Goal: Go to known website: Access a specific website the user already knows

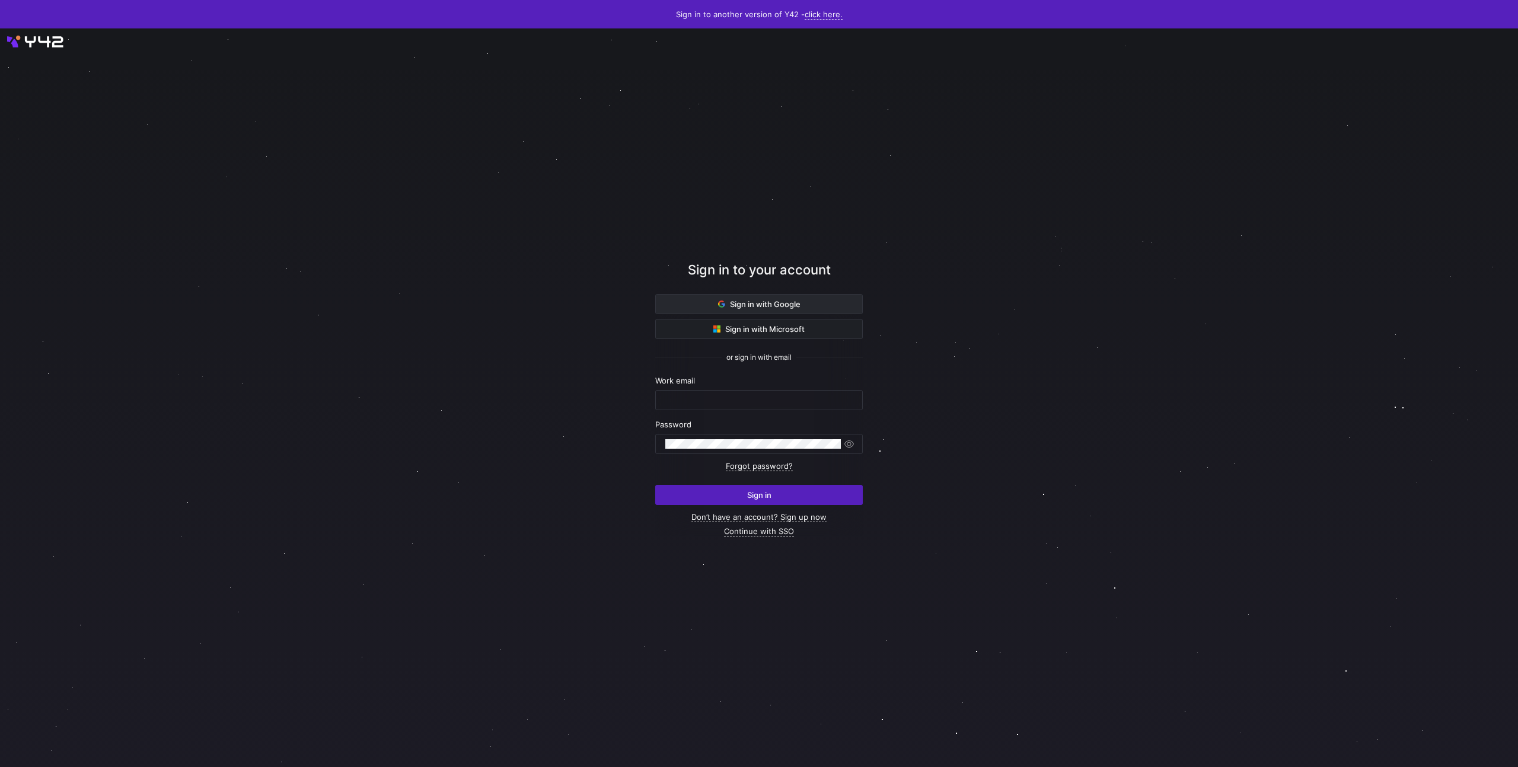
click at [687, 302] on span at bounding box center [759, 304] width 206 height 19
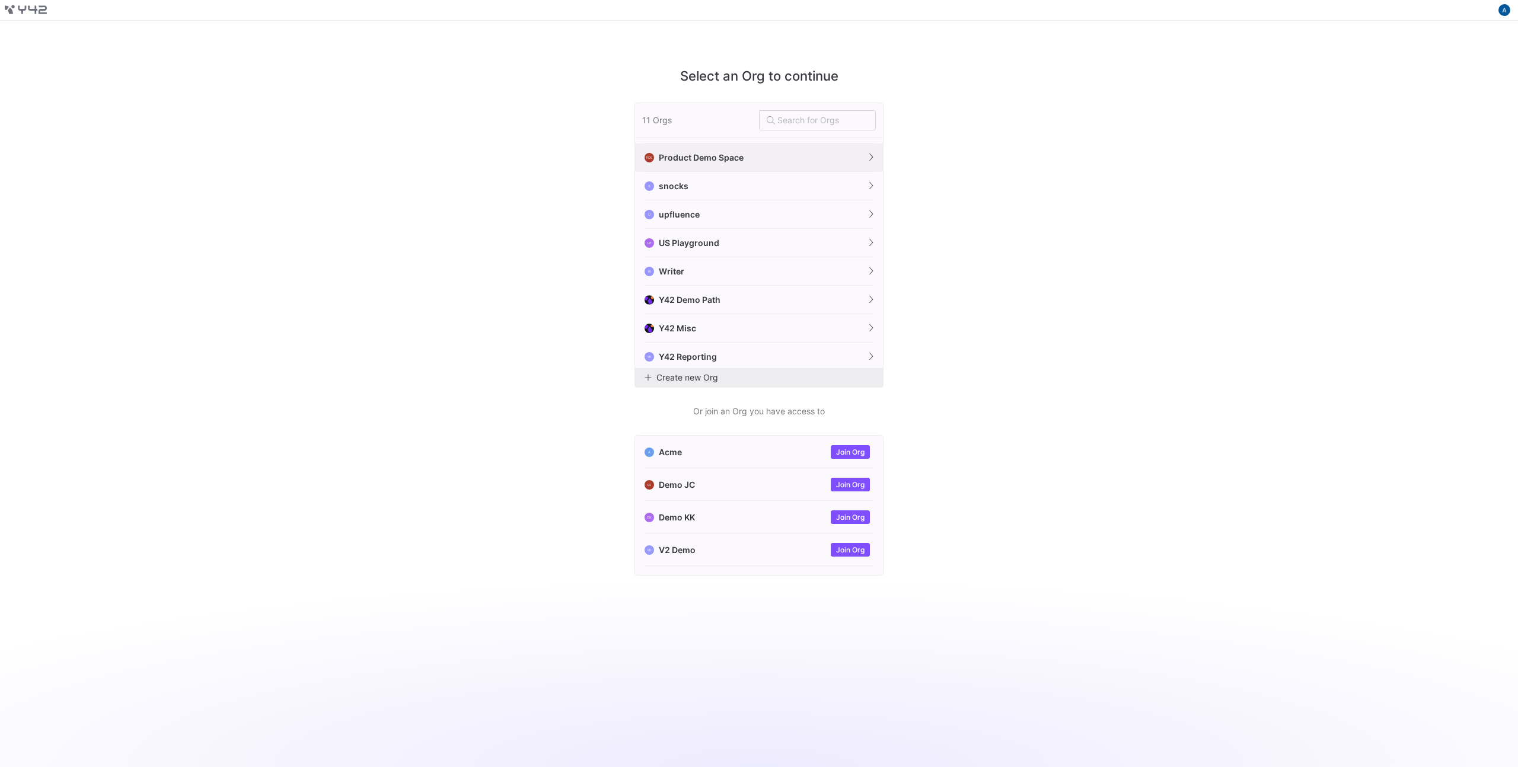
scroll to position [83, 0]
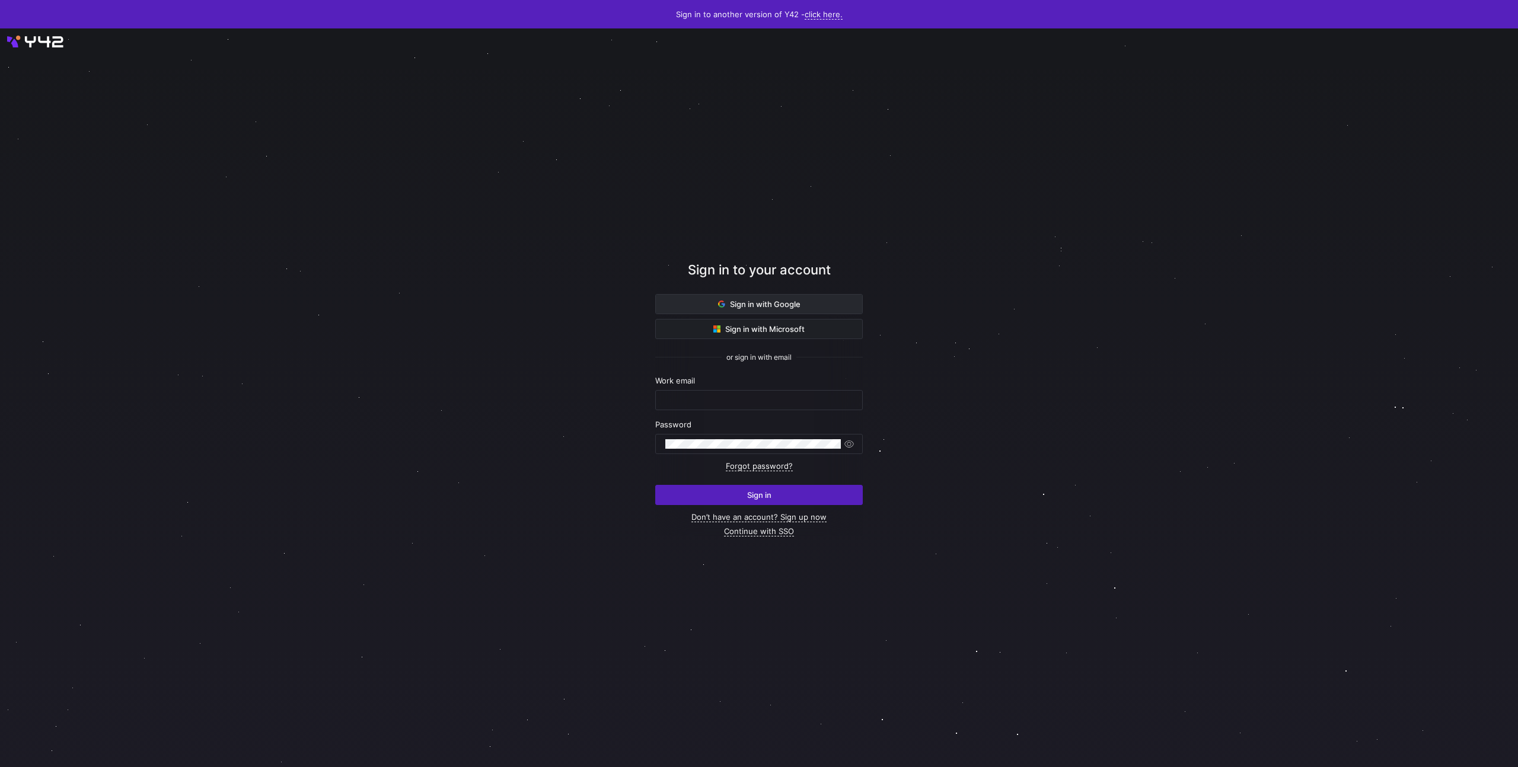
click at [756, 299] on span "Sign in with Google" at bounding box center [759, 303] width 82 height 9
